Goal: Navigation & Orientation: Find specific page/section

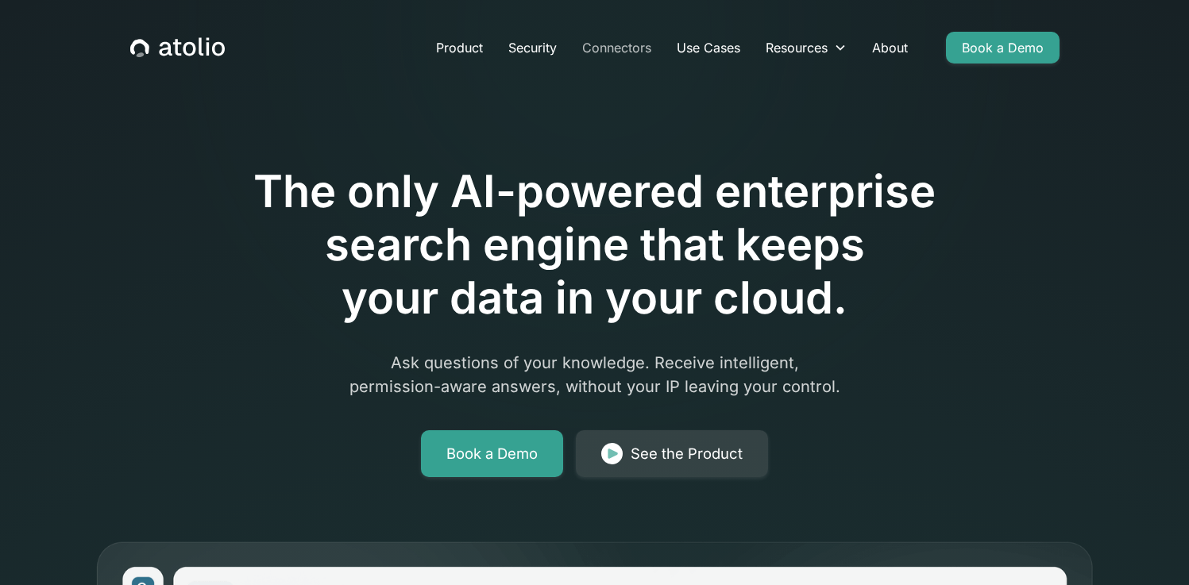
click at [639, 46] on link "Connectors" at bounding box center [616, 48] width 95 height 32
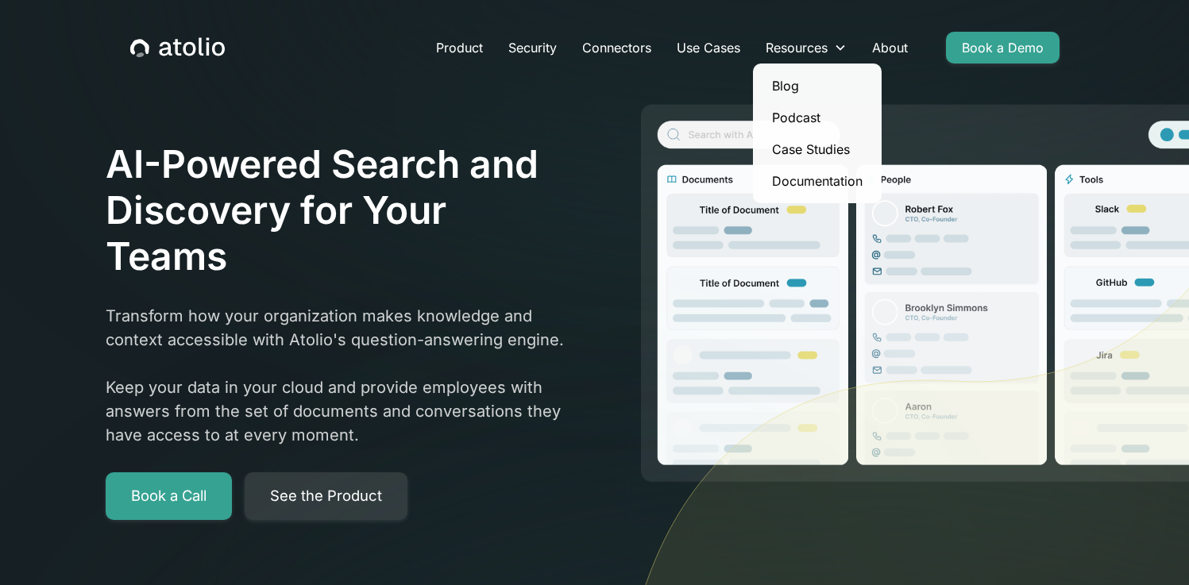
click at [788, 82] on link "Blog" at bounding box center [817, 86] width 116 height 32
